Goal: Task Accomplishment & Management: Use online tool/utility

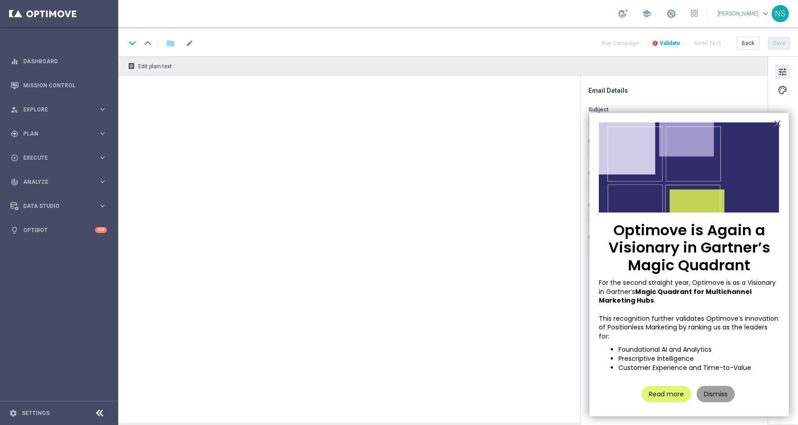
click at [720, 389] on button "Dismiss" at bounding box center [715, 393] width 38 height 16
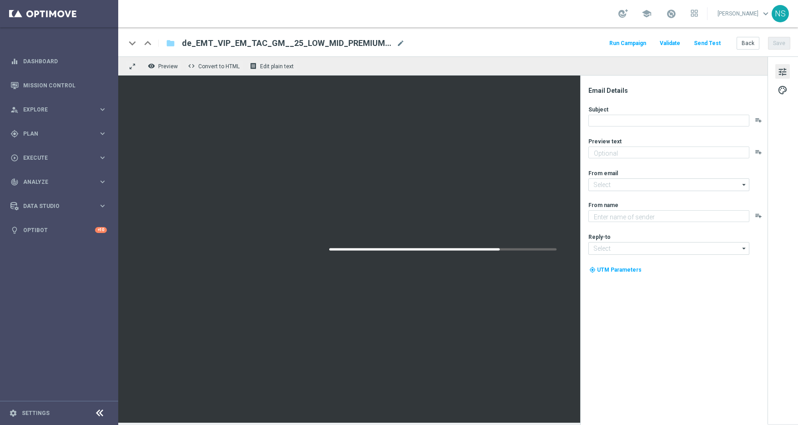
type textarea "Das exklusive Freispiel-Wochenende im Millionaires’ Club"
type input "[EMAIL_ADDRESS][DOMAIN_NAME]"
type textarea "Millionaires' Club"
type input "[EMAIL_ADDRESS][DOMAIN_NAME]"
